Goal: Task Accomplishment & Management: Use online tool/utility

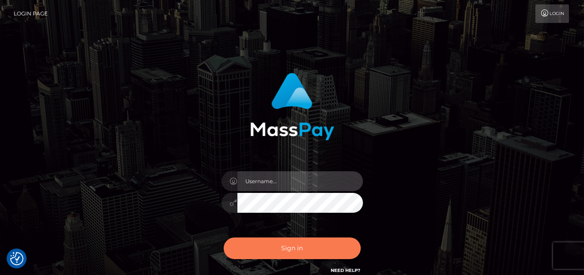
type input "[PERSON_NAME]"
click at [349, 250] on button "Sign in" at bounding box center [292, 249] width 137 height 22
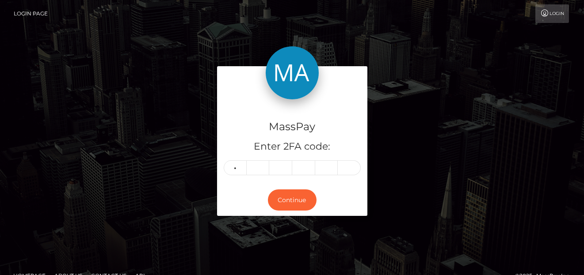
type input "3"
type input "8"
type input "3"
type input "0"
type input "6"
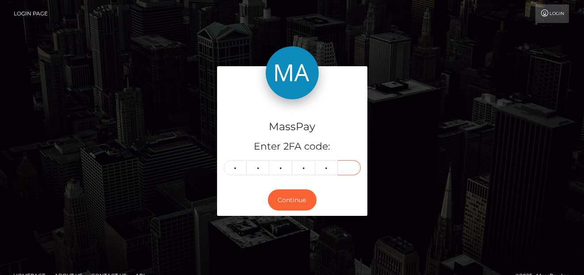
type input "1"
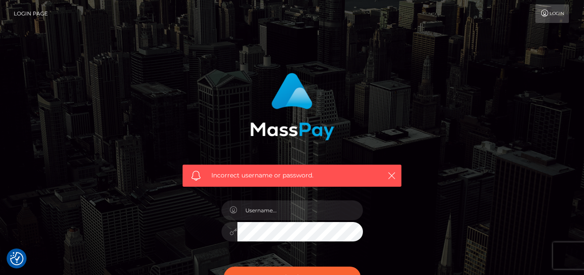
checkbox input "true"
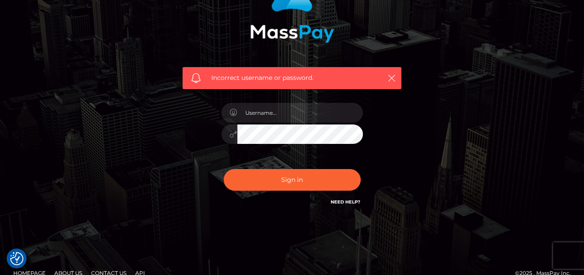
scroll to position [111, 0]
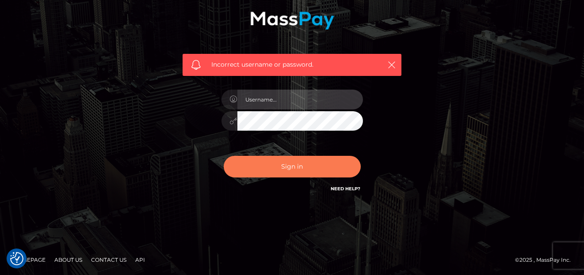
type input "[PERSON_NAME]"
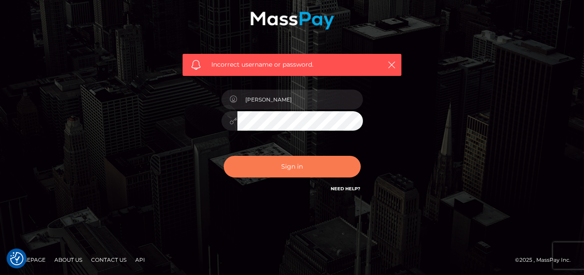
click at [264, 163] on button "Sign in" at bounding box center [292, 167] width 137 height 22
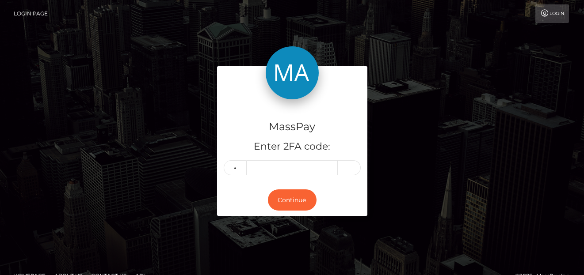
type input "2"
type input "6"
type input "5"
type input "9"
type input "0"
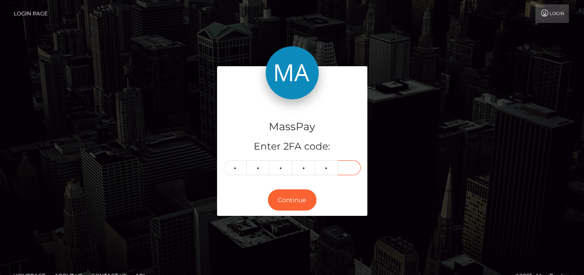
type input "4"
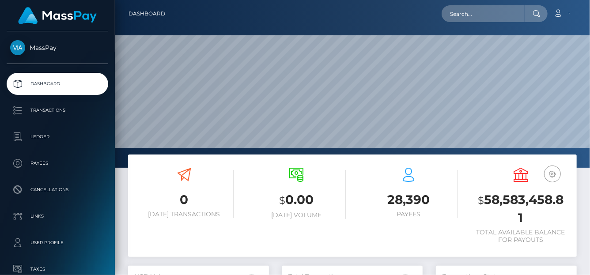
scroll to position [156, 141]
click at [494, 14] on input "text" at bounding box center [483, 13] width 83 height 17
paste input "heenanivy@gmail.com"
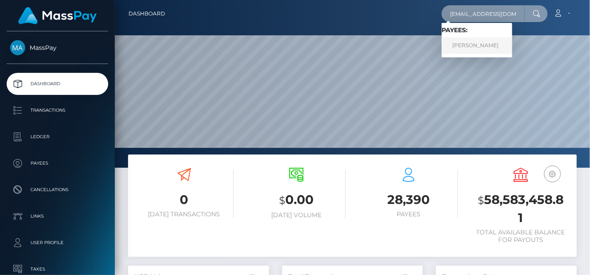
type input "heenanivy@gmail.com"
click at [462, 50] on link "IVY MICHELLE HEENAN" at bounding box center [477, 46] width 71 height 16
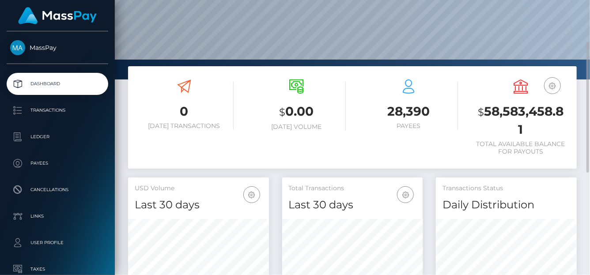
scroll to position [266, 0]
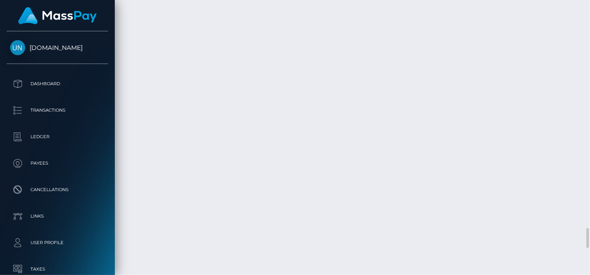
scroll to position [106, 141]
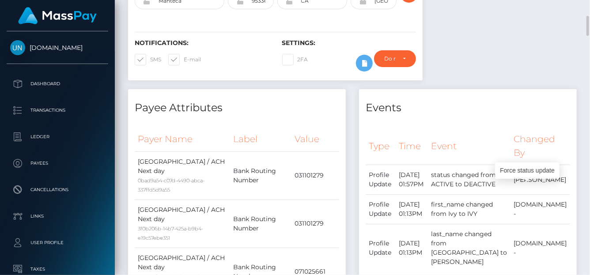
scroll to position [0, 0]
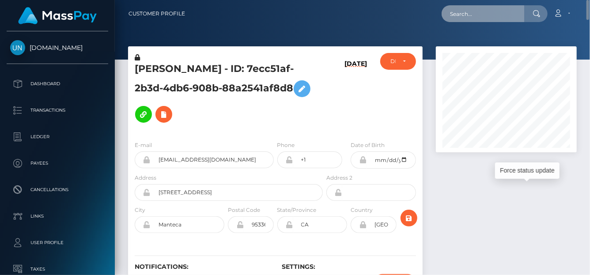
click at [497, 13] on input "text" at bounding box center [483, 13] width 83 height 17
paste input "seasonscafeltd@gmail.com"
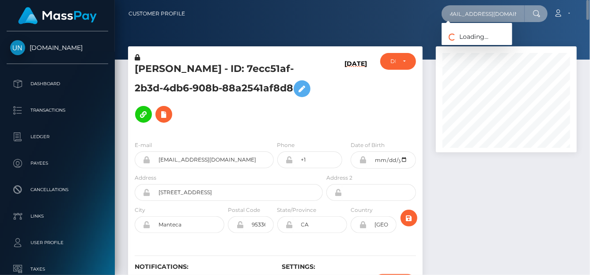
type input "seasonscafeltd@gmail.com"
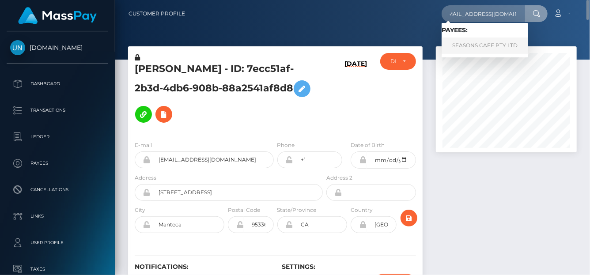
scroll to position [0, 0]
click at [475, 41] on link "SEASONS CAFE PTY LTD" at bounding box center [485, 46] width 87 height 16
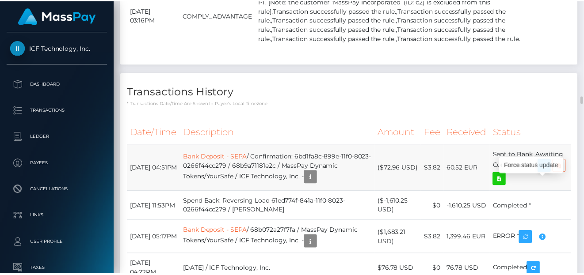
scroll to position [106, 141]
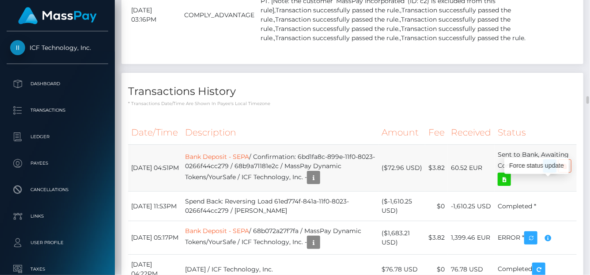
click at [554, 172] on icon "button" at bounding box center [550, 166] width 11 height 11
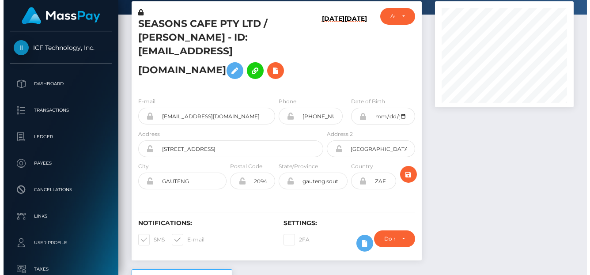
scroll to position [0, 0]
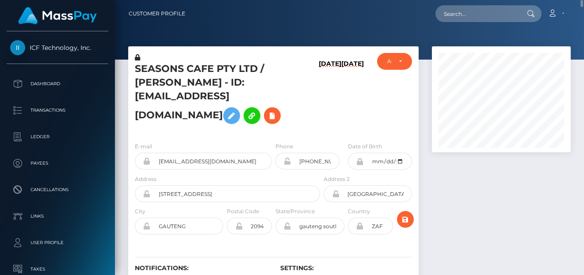
click at [435, 8] on div "Loading... Loading... Account Edit Profile Logout" at bounding box center [381, 13] width 378 height 19
click at [449, 10] on input "text" at bounding box center [476, 13] width 83 height 17
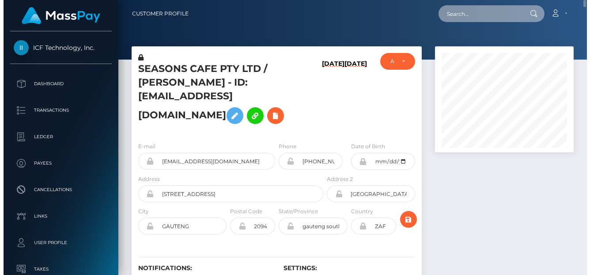
scroll to position [106, 141]
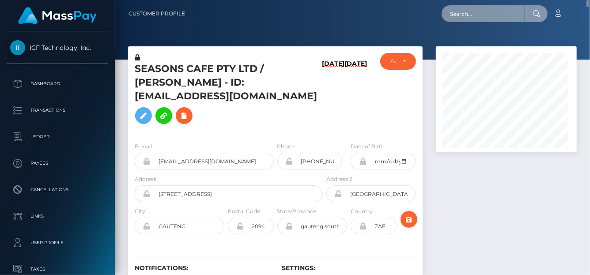
paste input "kennaquinn72@gmail.com"
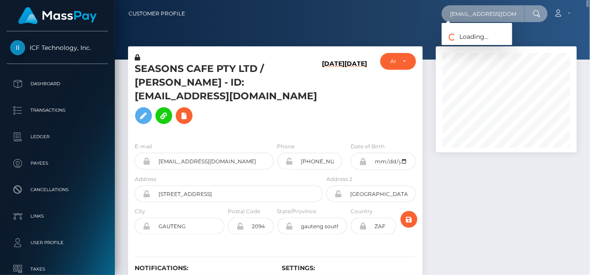
scroll to position [0, 7]
type input "kennaquinn72@gmail.com"
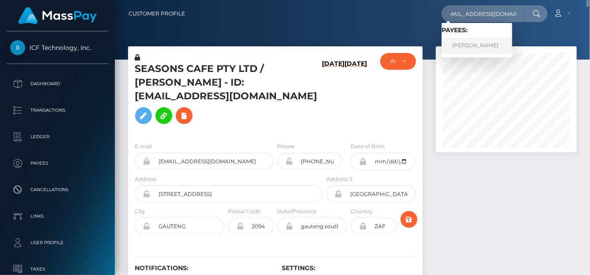
click at [467, 49] on link "HANNAH MARIE ZIAS" at bounding box center [477, 46] width 71 height 16
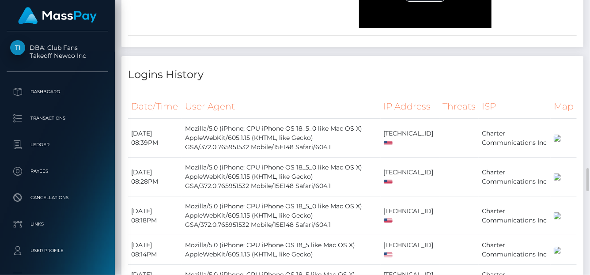
scroll to position [1903, 0]
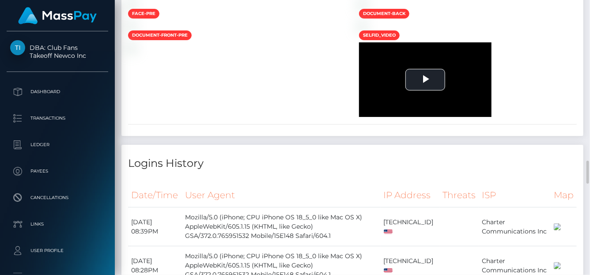
drag, startPoint x: 287, startPoint y: 131, endPoint x: 253, endPoint y: 129, distance: 33.6
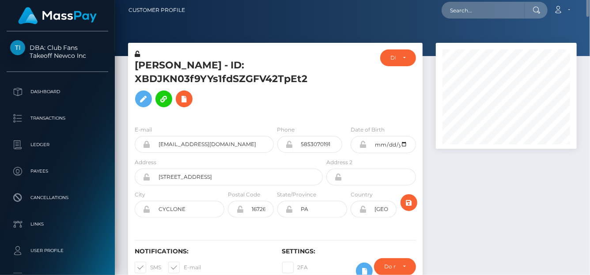
scroll to position [0, 0]
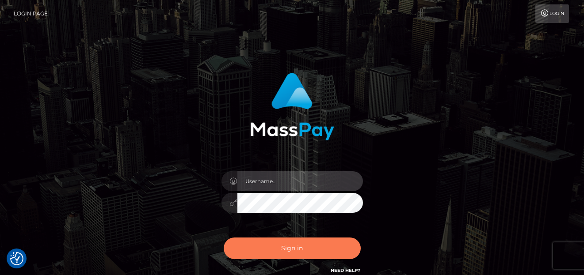
type input "[PERSON_NAME]"
click at [338, 251] on button "Sign in" at bounding box center [292, 249] width 137 height 22
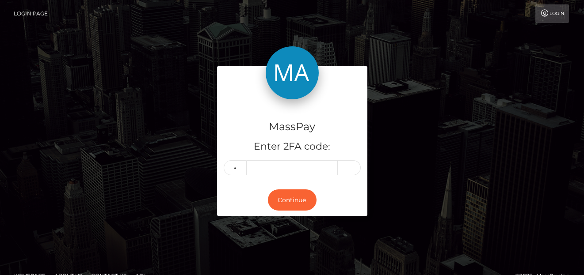
type input "9"
type input "4"
type input "7"
type input "0"
type input "6"
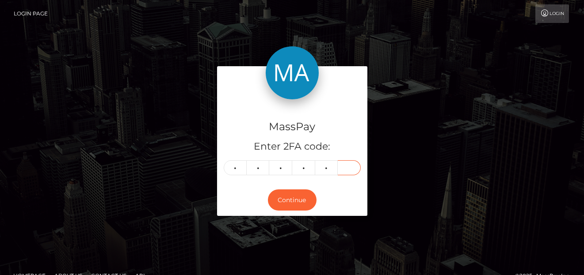
type input "4"
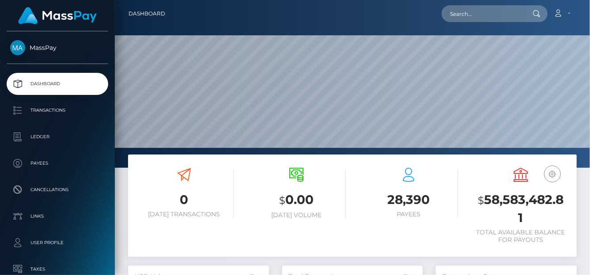
scroll to position [156, 141]
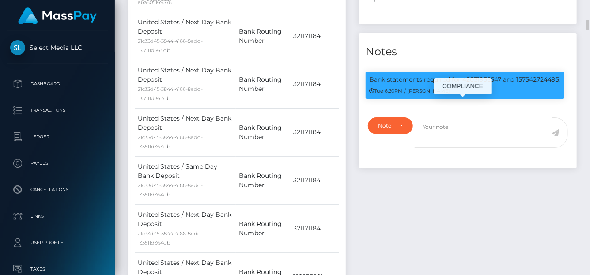
scroll to position [106, 141]
drag, startPoint x: 365, startPoint y: 86, endPoint x: 560, endPoint y: 89, distance: 194.4
click at [560, 89] on div "Bank statements required for 42031955547 and 157542724495. Tue 6:20PM / Alexand…" at bounding box center [465, 85] width 198 height 27
copy p "Bank statements required for 42031955547 and 157542724495."
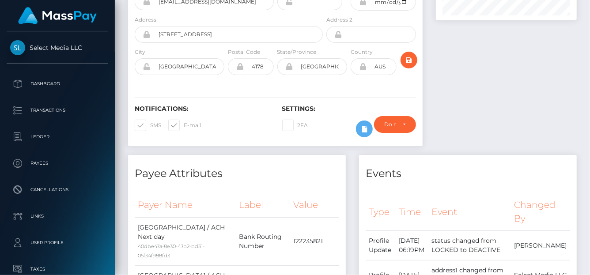
scroll to position [0, 0]
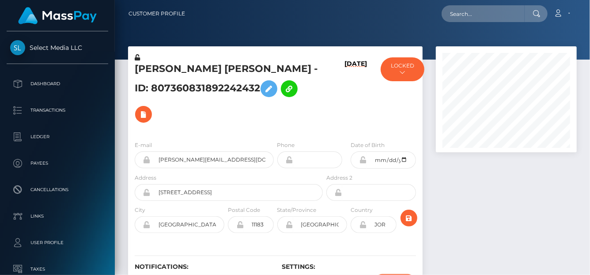
scroll to position [106, 141]
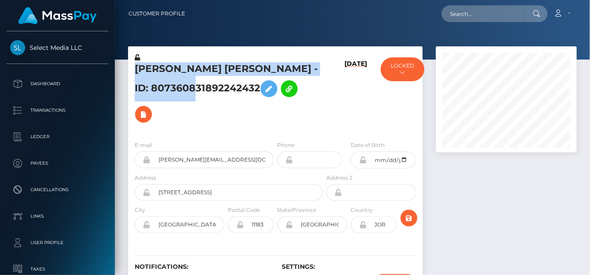
drag, startPoint x: 133, startPoint y: 66, endPoint x: 243, endPoint y: 89, distance: 112.3
click at [243, 89] on div "[PERSON_NAME] [PERSON_NAME] - ID: 807360831892242432" at bounding box center [226, 93] width 197 height 81
copy h5 "[PERSON_NAME] [PERSON_NAME] - ID: 807360831892242432"
click at [209, 66] on h5 "[PERSON_NAME] [PERSON_NAME] - ID: 807360831892242432" at bounding box center [226, 94] width 183 height 65
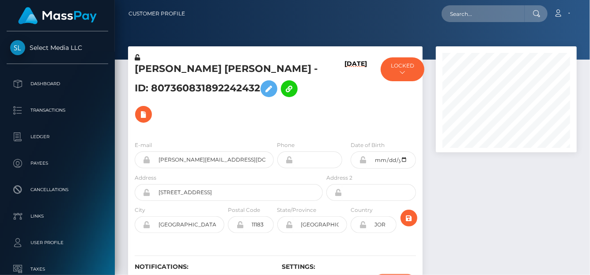
click at [187, 61] on div "[PERSON_NAME] [PERSON_NAME] - ID: 807360831892242432" at bounding box center [226, 93] width 197 height 81
click at [140, 70] on h5 "[PERSON_NAME] [PERSON_NAME] - ID: 807360831892242432" at bounding box center [226, 94] width 183 height 65
click at [133, 68] on div "[PERSON_NAME] [PERSON_NAME] - ID: 807360831892242432" at bounding box center [226, 93] width 197 height 81
click at [238, 66] on h5 "[PERSON_NAME] [PERSON_NAME] - ID: 807360831892242432" at bounding box center [226, 94] width 183 height 65
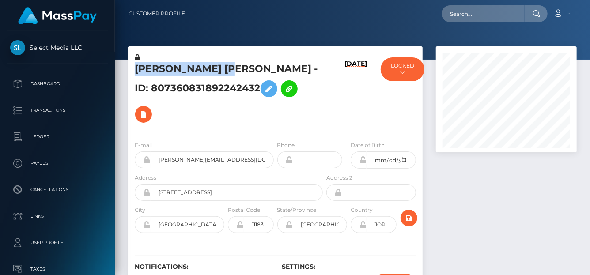
drag, startPoint x: 229, startPoint y: 68, endPoint x: 138, endPoint y: 73, distance: 91.6
click at [138, 73] on h5 "[PERSON_NAME] [PERSON_NAME] - ID: 807360831892242432" at bounding box center [226, 94] width 183 height 65
copy h5 "RAWHI NAJI Zoubi"
click at [498, 202] on div at bounding box center [506, 179] width 154 height 267
click at [152, 106] on button at bounding box center [143, 114] width 17 height 17
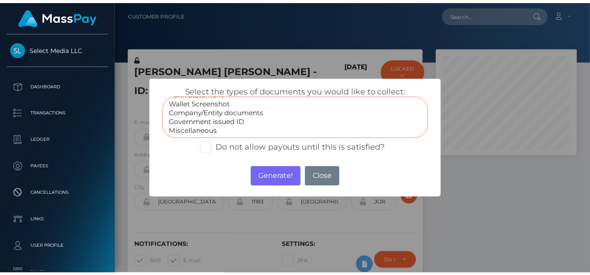
scroll to position [441716, 441681]
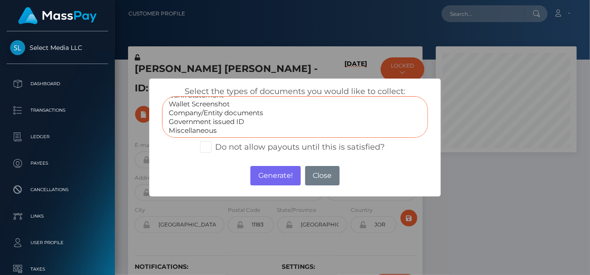
select select "Government issued ID"
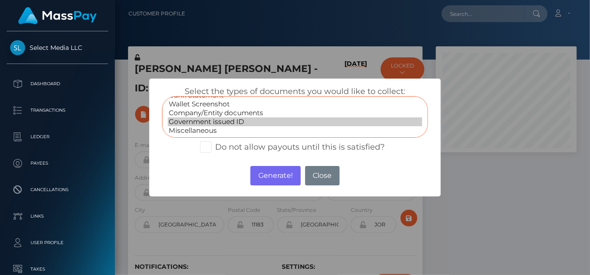
click at [224, 122] on option "Government issued ID" at bounding box center [295, 122] width 254 height 9
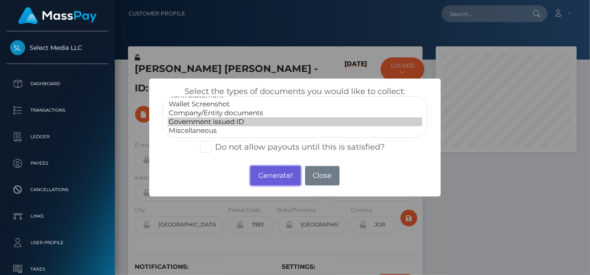
click at [273, 177] on button "Generate!" at bounding box center [276, 175] width 50 height 19
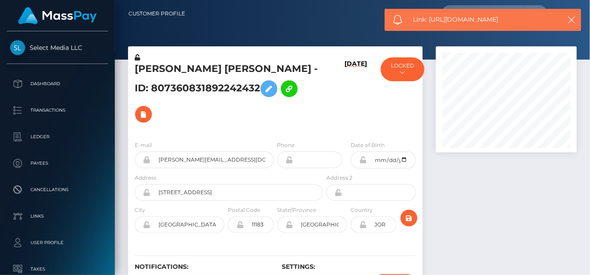
drag, startPoint x: 523, startPoint y: 20, endPoint x: 431, endPoint y: 15, distance: 92.1
click at [431, 15] on div "Link: https://l.maspay.io/ejhSu" at bounding box center [483, 20] width 197 height 22
copy span "https://l.maspay.io/ejhSu"
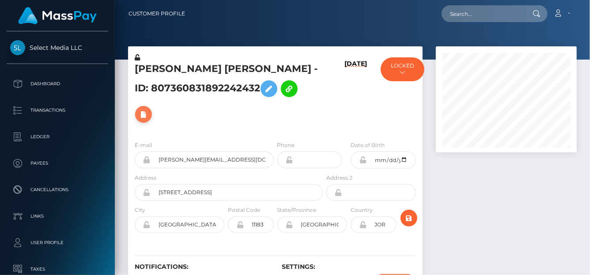
click at [152, 106] on button at bounding box center [143, 114] width 17 height 17
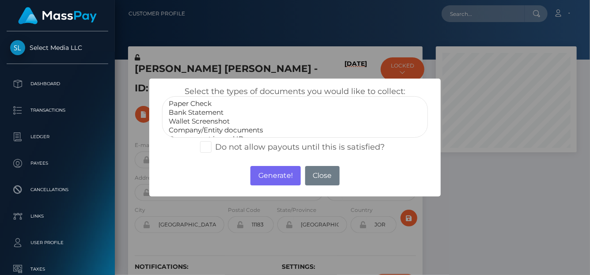
select select "Bank Statement"
click at [178, 113] on option "Bank Statement" at bounding box center [295, 112] width 254 height 9
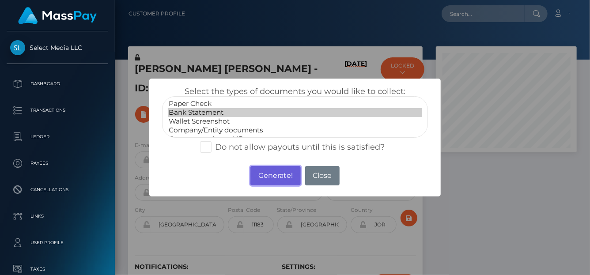
click at [283, 175] on button "Generate!" at bounding box center [276, 175] width 50 height 19
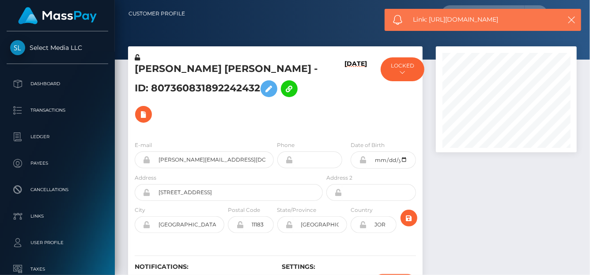
drag, startPoint x: 520, startPoint y: 20, endPoint x: 430, endPoint y: 16, distance: 90.2
click at [430, 16] on span "Link: https://l.maspay.io/djhDm" at bounding box center [485, 19] width 142 height 9
copy span "https://l.maspay.io/djhDm"
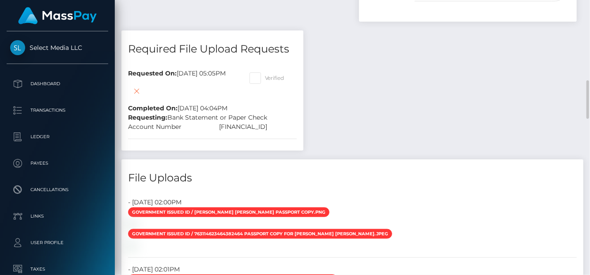
scroll to position [664, 0]
